Goal: Information Seeking & Learning: Learn about a topic

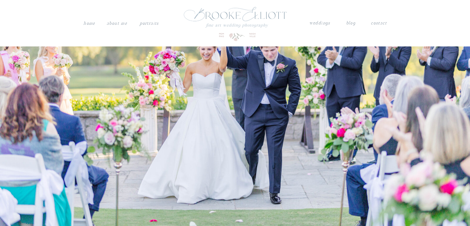
click at [320, 23] on nav "weddings" at bounding box center [320, 23] width 22 height 8
click at [313, 23] on nav "weddings" at bounding box center [320, 23] width 22 height 8
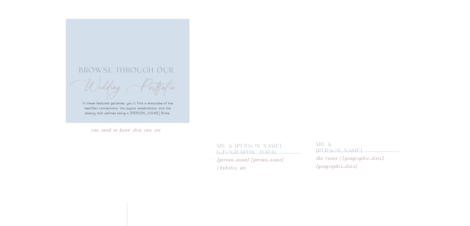
scroll to position [1051, 0]
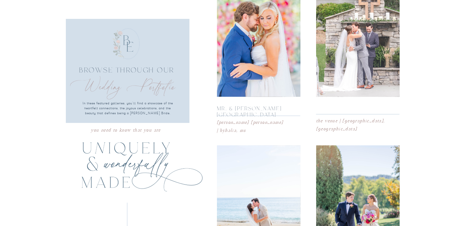
click at [334, 108] on p "mr. & [PERSON_NAME]" at bounding box center [346, 107] width 61 height 6
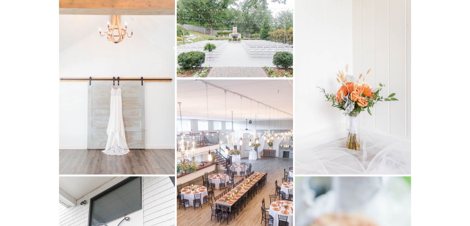
scroll to position [1552, 0]
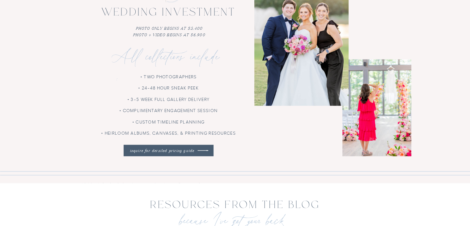
scroll to position [1484, 0]
